Goal: Information Seeking & Learning: Find specific fact

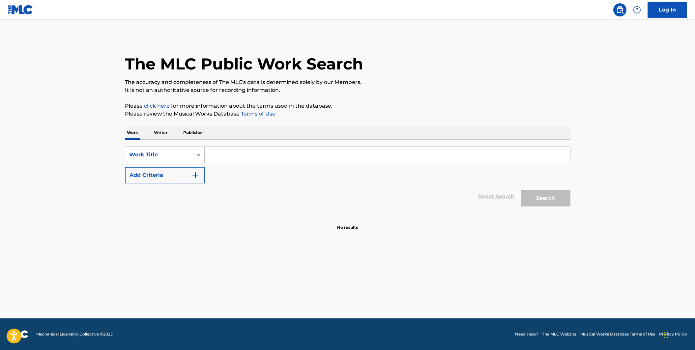
click at [281, 152] on input "Search Form" at bounding box center [387, 155] width 365 height 16
type input "big black hearse"
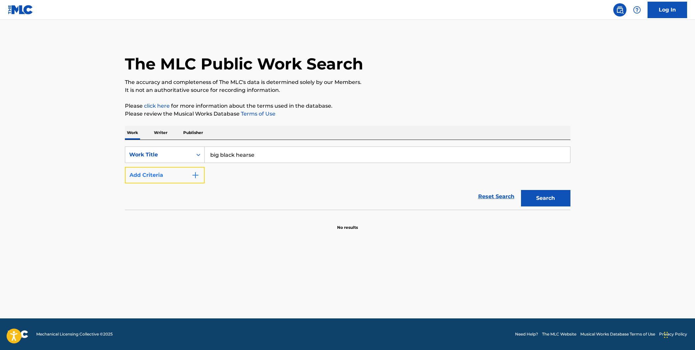
click at [200, 180] on button "Add Criteria" at bounding box center [165, 175] width 80 height 16
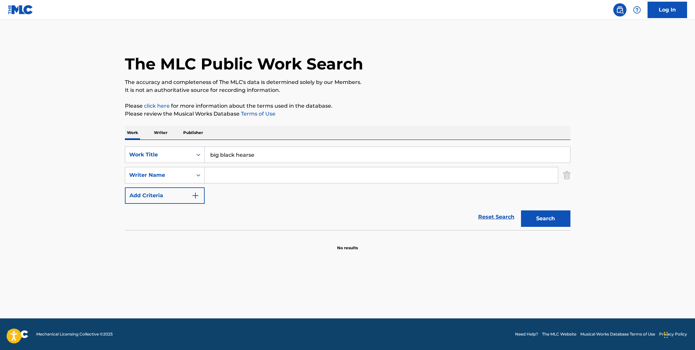
click at [241, 175] on input "Search Form" at bounding box center [381, 175] width 353 height 16
click at [521, 211] on button "Search" at bounding box center [545, 219] width 49 height 16
drag, startPoint x: 273, startPoint y: 176, endPoint x: 190, endPoint y: 175, distance: 82.7
click at [190, 175] on div "SearchWithCriteria6921496a-7408-48a3-9228-3ac90f8da7b0 Writer Name mccauly" at bounding box center [347, 175] width 445 height 16
paste input "MCCAULEY JOHN JOSEPH III (MR)"
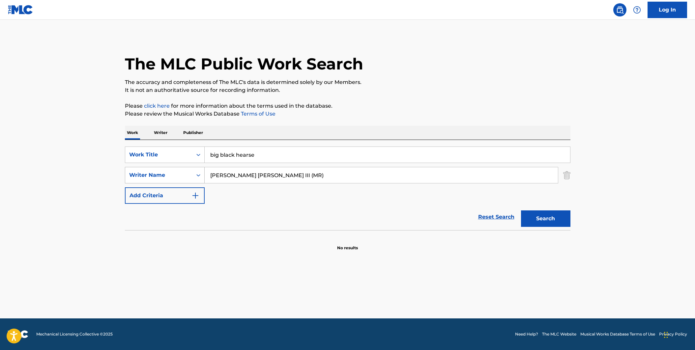
click at [521, 211] on button "Search" at bounding box center [545, 219] width 49 height 16
drag, startPoint x: 309, startPoint y: 178, endPoint x: 241, endPoint y: 173, distance: 68.1
click at [241, 173] on input "MCCAULEY JOHN JOSEPH III (MR)" at bounding box center [381, 175] width 353 height 16
type input "MCCAULEY"
click at [521, 211] on button "Search" at bounding box center [545, 219] width 49 height 16
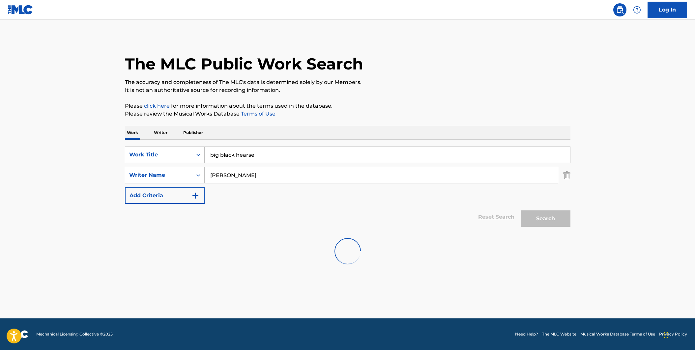
drag, startPoint x: 255, startPoint y: 157, endPoint x: 155, endPoint y: 145, distance: 101.1
click at [155, 145] on div "SearchWithCriteriaf6e7a376-de85-4359-b5c2-5cfeb7c0907e Work Title big black hea…" at bounding box center [347, 185] width 445 height 90
type input "blood moon"
click at [157, 134] on p "Writer" at bounding box center [160, 133] width 17 height 14
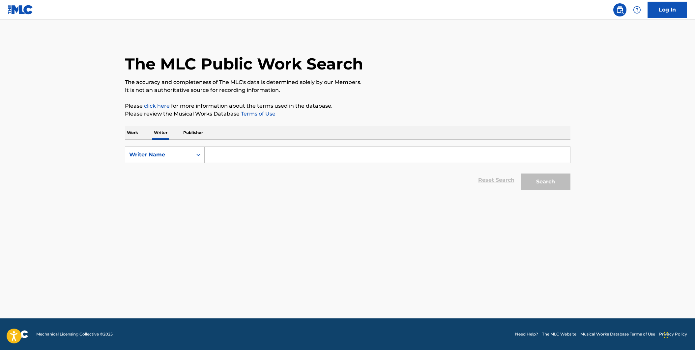
click at [212, 160] on input "Search Form" at bounding box center [387, 155] width 365 height 16
click at [241, 156] on input "Search Form" at bounding box center [387, 155] width 365 height 16
paste input "MC CAULEY JOHN III"
click at [544, 188] on button "Search" at bounding box center [545, 182] width 49 height 16
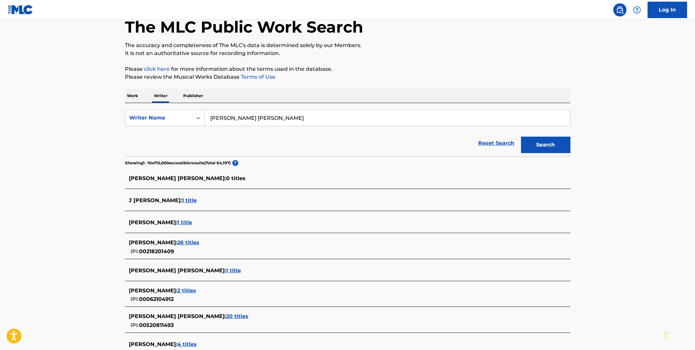
scroll to position [36, 0]
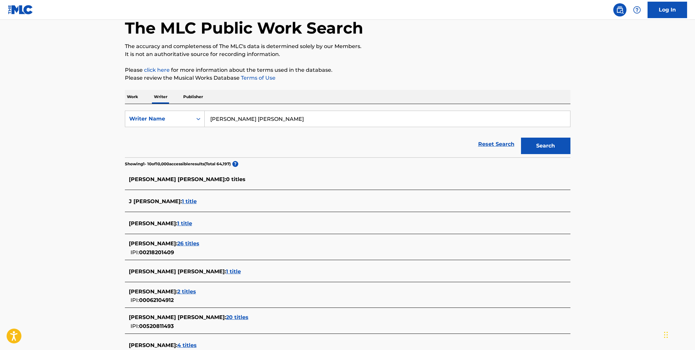
click at [266, 119] on input "MC CAULEY JOHN III" at bounding box center [387, 119] width 365 height 16
type input "MC CAULEY JOHN"
click at [521, 138] on button "Search" at bounding box center [545, 146] width 49 height 16
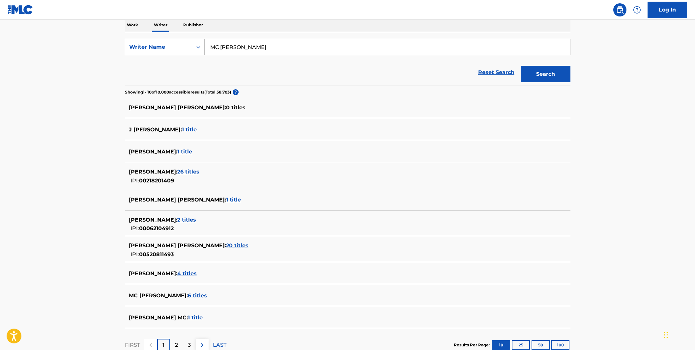
scroll to position [116, 0]
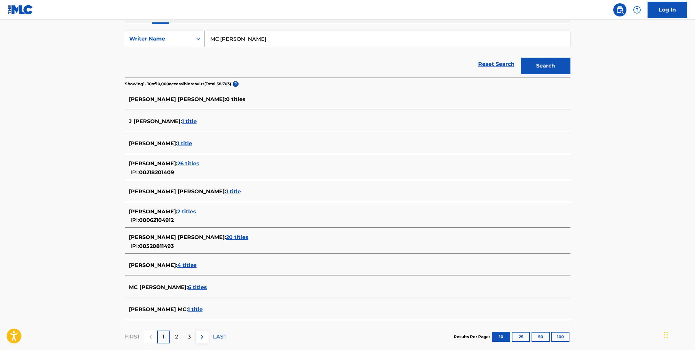
click at [226, 237] on span "20 titles" at bounding box center [237, 237] width 22 height 6
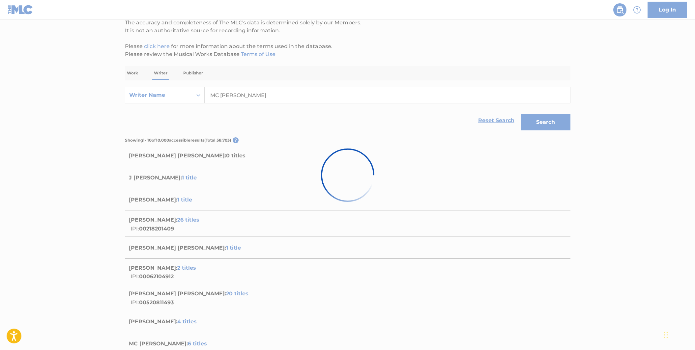
scroll to position [0, 0]
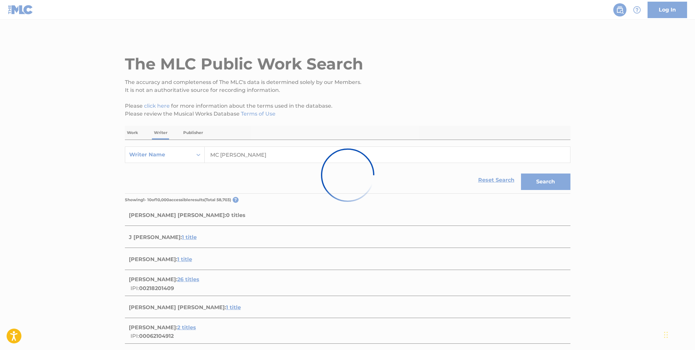
click at [234, 122] on div at bounding box center [347, 175] width 695 height 350
click at [127, 54] on div at bounding box center [347, 175] width 695 height 350
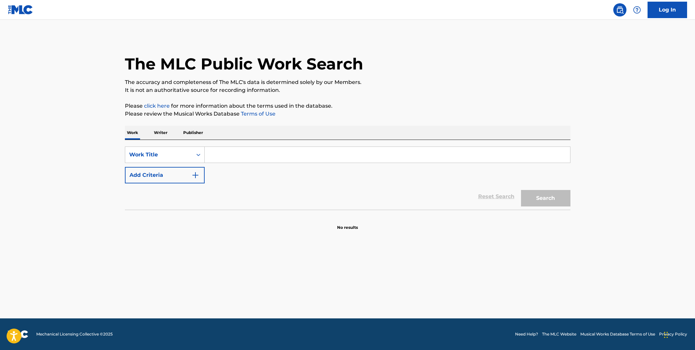
click at [278, 157] on input "Search Form" at bounding box center [387, 155] width 365 height 16
type input "b"
type input "BLUESBOY"
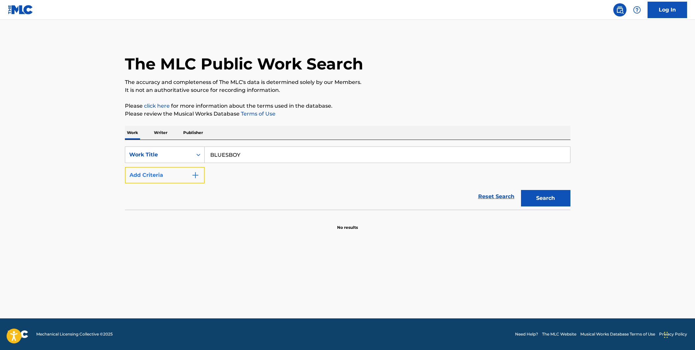
click at [195, 181] on button "Add Criteria" at bounding box center [165, 175] width 80 height 16
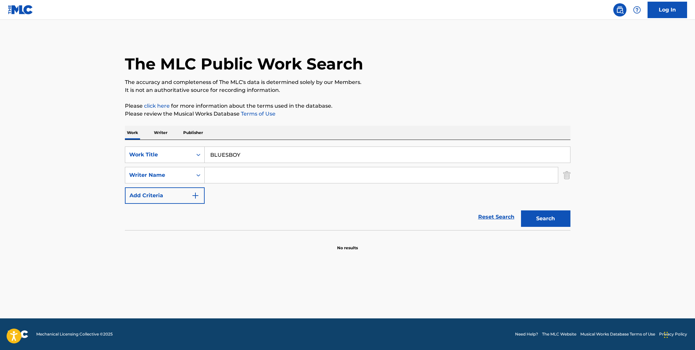
click at [283, 176] on input "Search Form" at bounding box center [381, 175] width 353 height 16
type input "RYAN"
click at [521, 211] on button "Search" at bounding box center [545, 219] width 49 height 16
click at [536, 215] on button "Search" at bounding box center [545, 219] width 49 height 16
click at [192, 132] on p "Publisher" at bounding box center [193, 133] width 24 height 14
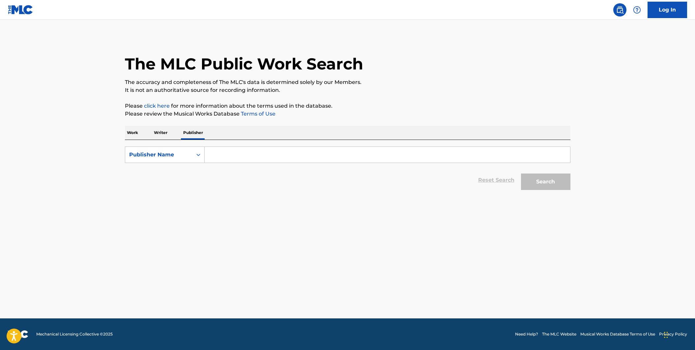
click at [223, 152] on input "Search Form" at bounding box center [387, 155] width 365 height 16
click at [251, 152] on input "Search Form" at bounding box center [387, 155] width 365 height 16
type input "terrorbird"
click at [521, 174] on button "Search" at bounding box center [545, 182] width 49 height 16
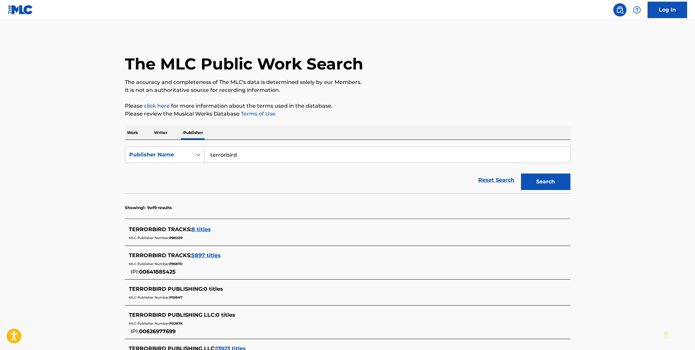
click at [212, 254] on span "5897 titles" at bounding box center [205, 255] width 29 height 6
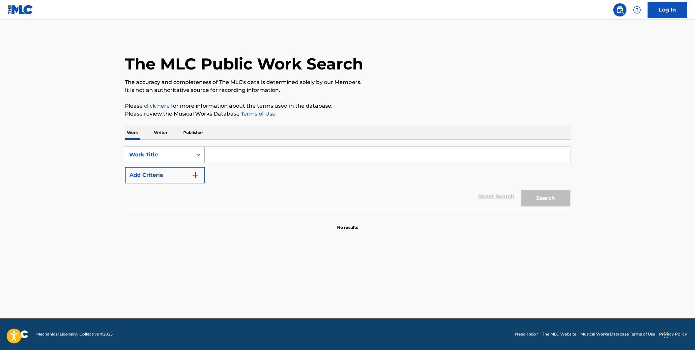
click at [200, 159] on div "Search Form" at bounding box center [198, 155] width 12 height 12
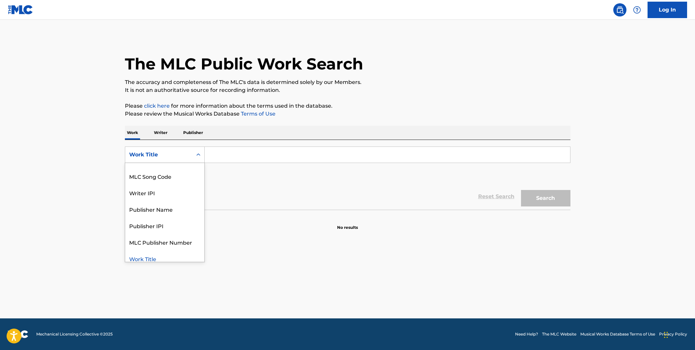
scroll to position [31, 0]
click at [220, 191] on div "Reset Search Search" at bounding box center [347, 197] width 445 height 26
click at [193, 157] on div "Search Form" at bounding box center [198, 155] width 12 height 12
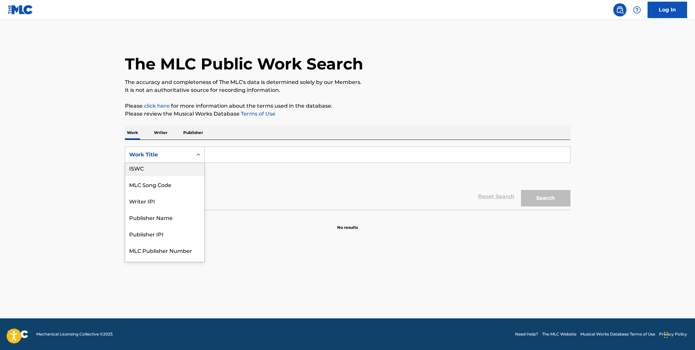
scroll to position [33, 0]
click at [245, 210] on section at bounding box center [347, 212] width 445 height 4
click at [197, 157] on icon "Search Form" at bounding box center [198, 155] width 7 height 7
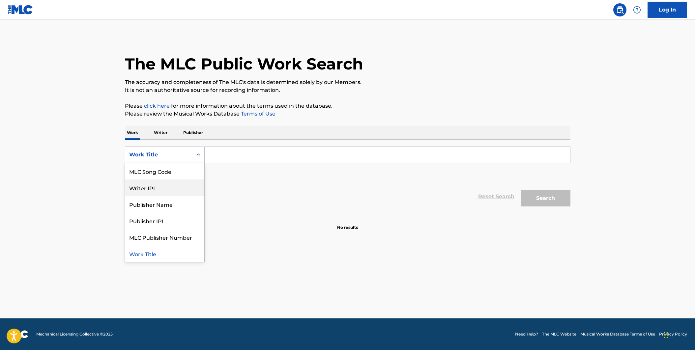
click at [182, 183] on div "Writer IPI" at bounding box center [164, 188] width 79 height 16
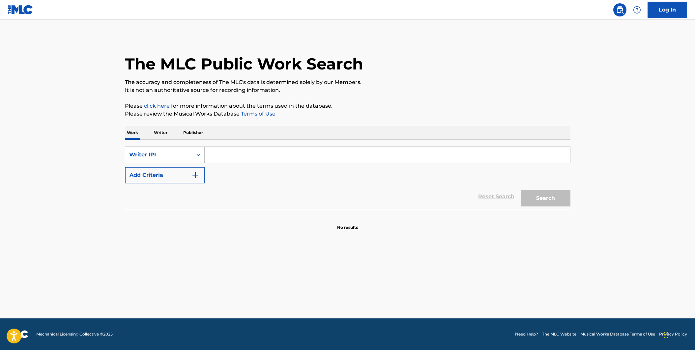
click at [213, 159] on input "Search Form" at bounding box center [387, 155] width 365 height 16
paste input "00686139900"
type input "00686139900"
click at [521, 190] on button "Search" at bounding box center [545, 198] width 49 height 16
click at [192, 132] on p "Publisher" at bounding box center [193, 133] width 24 height 14
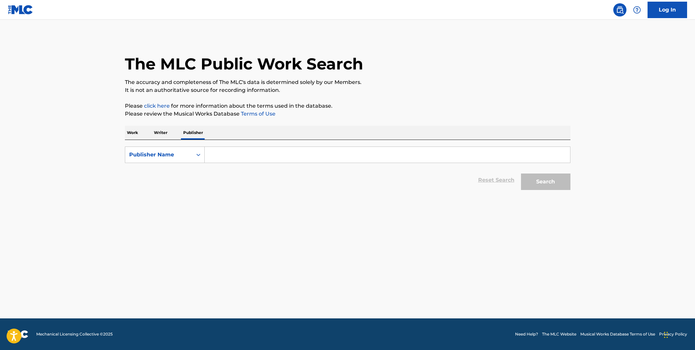
click at [219, 159] on input "Search Form" at bounding box center [387, 155] width 365 height 16
paste input "678043424"
type input "678043424"
click at [521, 174] on button "Search" at bounding box center [545, 182] width 49 height 16
click at [169, 135] on p "Writer" at bounding box center [160, 133] width 17 height 14
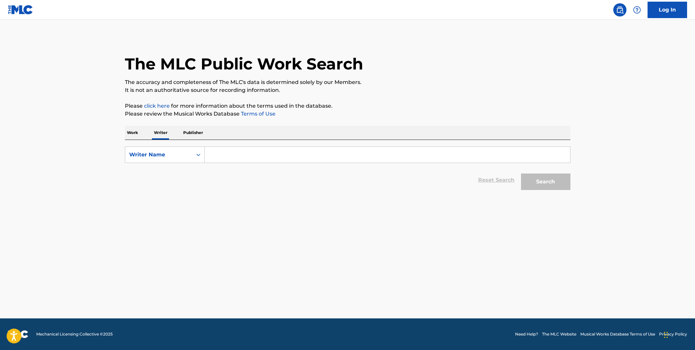
click at [236, 155] on input "Search Form" at bounding box center [387, 155] width 365 height 16
paste input "678043424"
type input "678043424"
click at [537, 180] on button "Search" at bounding box center [545, 182] width 49 height 16
click at [525, 183] on button "Search" at bounding box center [545, 182] width 49 height 16
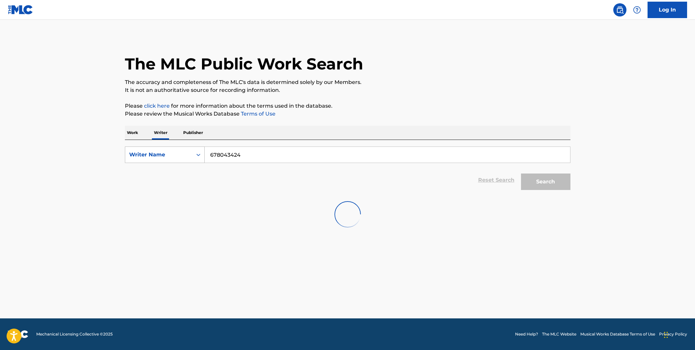
click at [174, 157] on div "Writer Name" at bounding box center [158, 155] width 59 height 8
click at [170, 167] on div "Writer IPI" at bounding box center [164, 171] width 79 height 16
click at [241, 152] on input "Search Form" at bounding box center [387, 155] width 365 height 16
paste input "678043424"
type input "678043424"
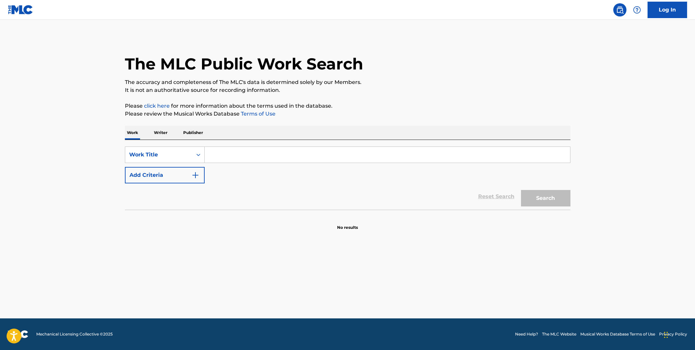
click at [166, 135] on p "Writer" at bounding box center [160, 133] width 17 height 14
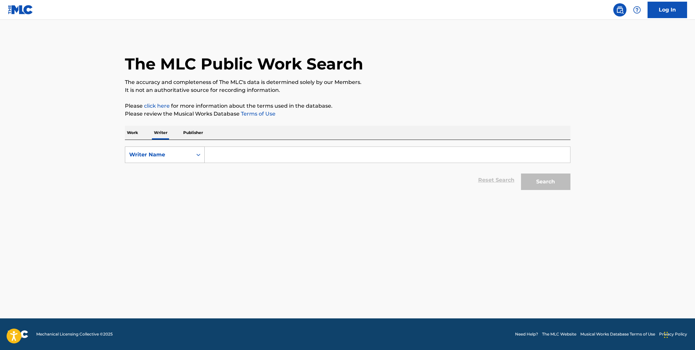
click at [196, 153] on icon "Search Form" at bounding box center [198, 155] width 7 height 7
click at [188, 166] on div "Writer IPI" at bounding box center [164, 171] width 79 height 16
click at [230, 149] on input "Search Form" at bounding box center [387, 155] width 365 height 16
paste input "678043424"
type input "678043424"
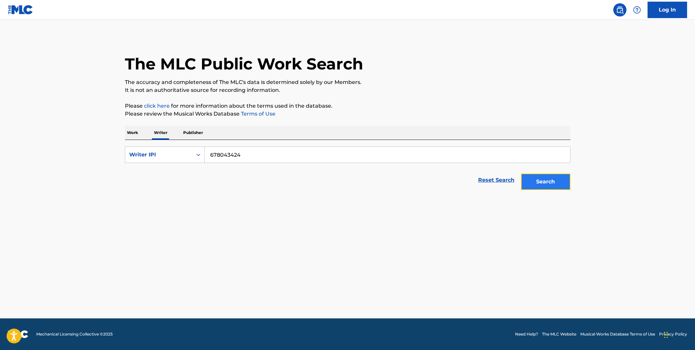
click at [542, 184] on button "Search" at bounding box center [545, 182] width 49 height 16
click at [549, 188] on button "Search" at bounding box center [545, 182] width 49 height 16
click at [542, 184] on div "Search" at bounding box center [544, 180] width 53 height 26
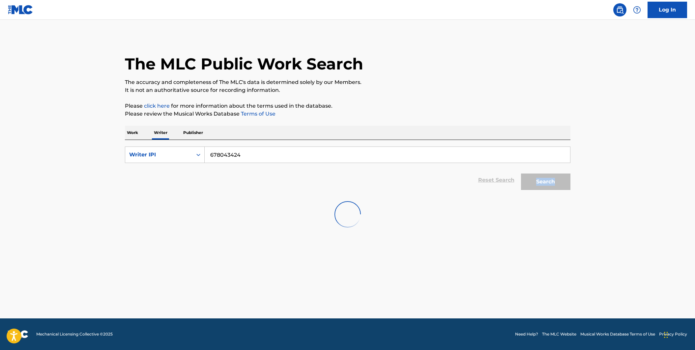
click at [525, 182] on div "Search" at bounding box center [544, 180] width 53 height 26
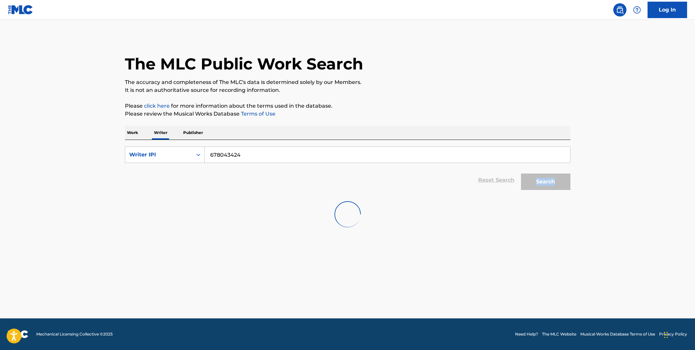
click at [525, 182] on div "Search" at bounding box center [544, 180] width 53 height 26
click at [132, 130] on p "Work" at bounding box center [132, 133] width 15 height 14
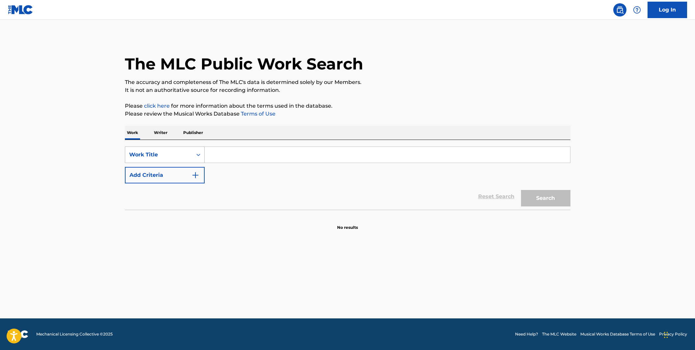
click at [198, 153] on icon "Search Form" at bounding box center [198, 155] width 7 height 7
click at [184, 167] on div "Writer Name" at bounding box center [164, 171] width 79 height 16
click at [252, 150] on input "Search Form" at bounding box center [387, 155] width 365 height 16
click at [163, 135] on p "Writer" at bounding box center [160, 133] width 17 height 14
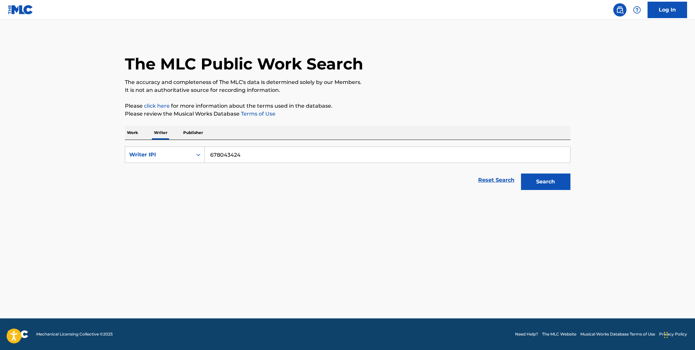
click at [138, 135] on p "Work" at bounding box center [132, 133] width 15 height 14
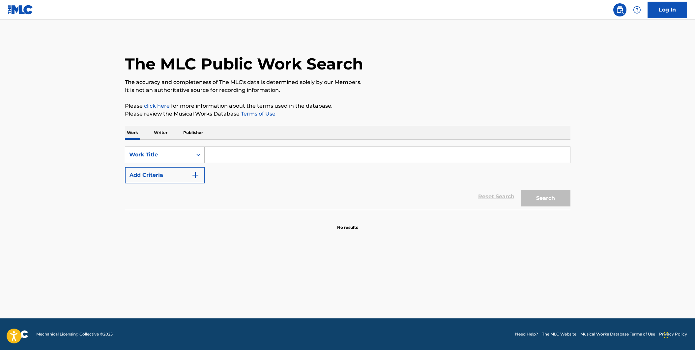
click at [233, 154] on input "Search Form" at bounding box center [387, 155] width 365 height 16
paste input "17"
type input "17"
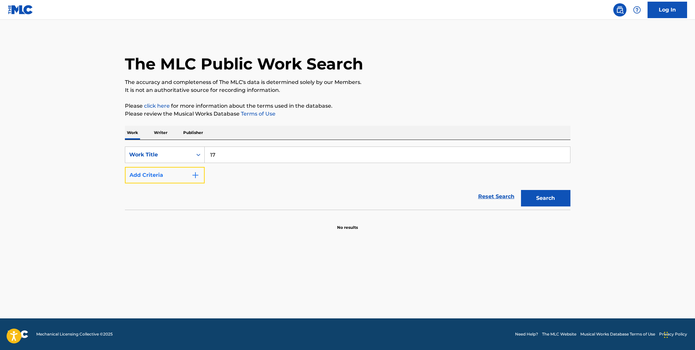
click at [198, 178] on img "Search Form" at bounding box center [195, 175] width 8 height 8
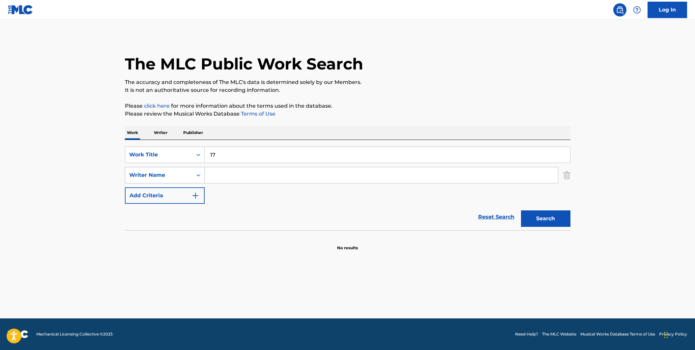
click at [200, 177] on icon "Search Form" at bounding box center [198, 175] width 7 height 7
click at [176, 261] on div "Writer Name" at bounding box center [164, 257] width 79 height 16
click at [226, 178] on input "Search Form" at bounding box center [381, 175] width 353 height 16
type input "r"
type input "[PERSON_NAME]"
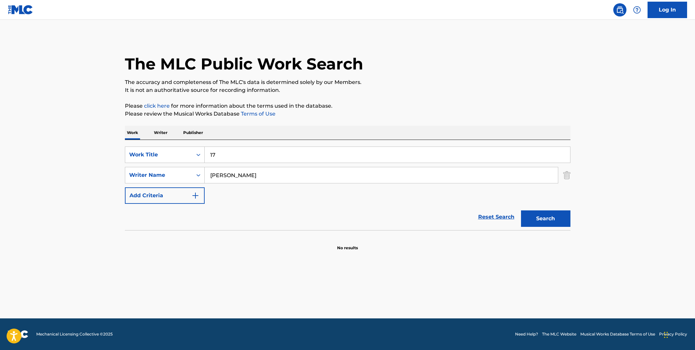
click at [571, 218] on div "The MLC Public Work Search The accuracy and completeness of The MLC's data is d…" at bounding box center [347, 143] width 461 height 215
click at [568, 219] on button "Search" at bounding box center [545, 219] width 49 height 16
click at [528, 222] on button "Search" at bounding box center [545, 219] width 49 height 16
click at [119, 94] on div "The MLC Public Work Search The accuracy and completeness of The MLC's data is d…" at bounding box center [347, 154] width 461 height 236
click at [15, 6] on img at bounding box center [20, 10] width 25 height 10
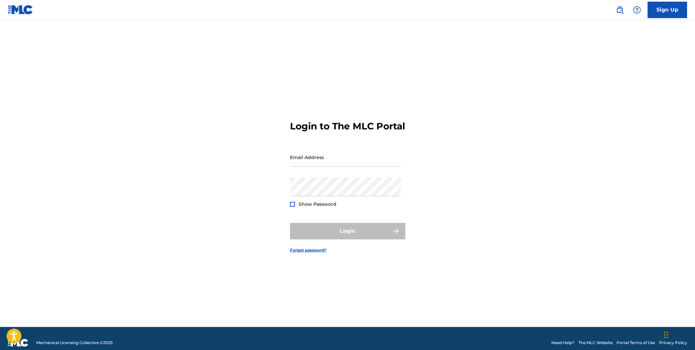
click at [128, 102] on div "Login to The MLC Portal Email Address Password Show Password Login Forgot passw…" at bounding box center [347, 181] width 461 height 291
click at [312, 162] on input "Email Address" at bounding box center [345, 157] width 111 height 19
click at [219, 121] on div "Login to The MLC Portal Email Address Password Show Password Login Forgot passw…" at bounding box center [347, 181] width 461 height 291
click at [154, 97] on div "Login to The MLC Portal Email Address Password Show Password Login Forgot passw…" at bounding box center [347, 181] width 461 height 291
